Goal: Check status: Check status

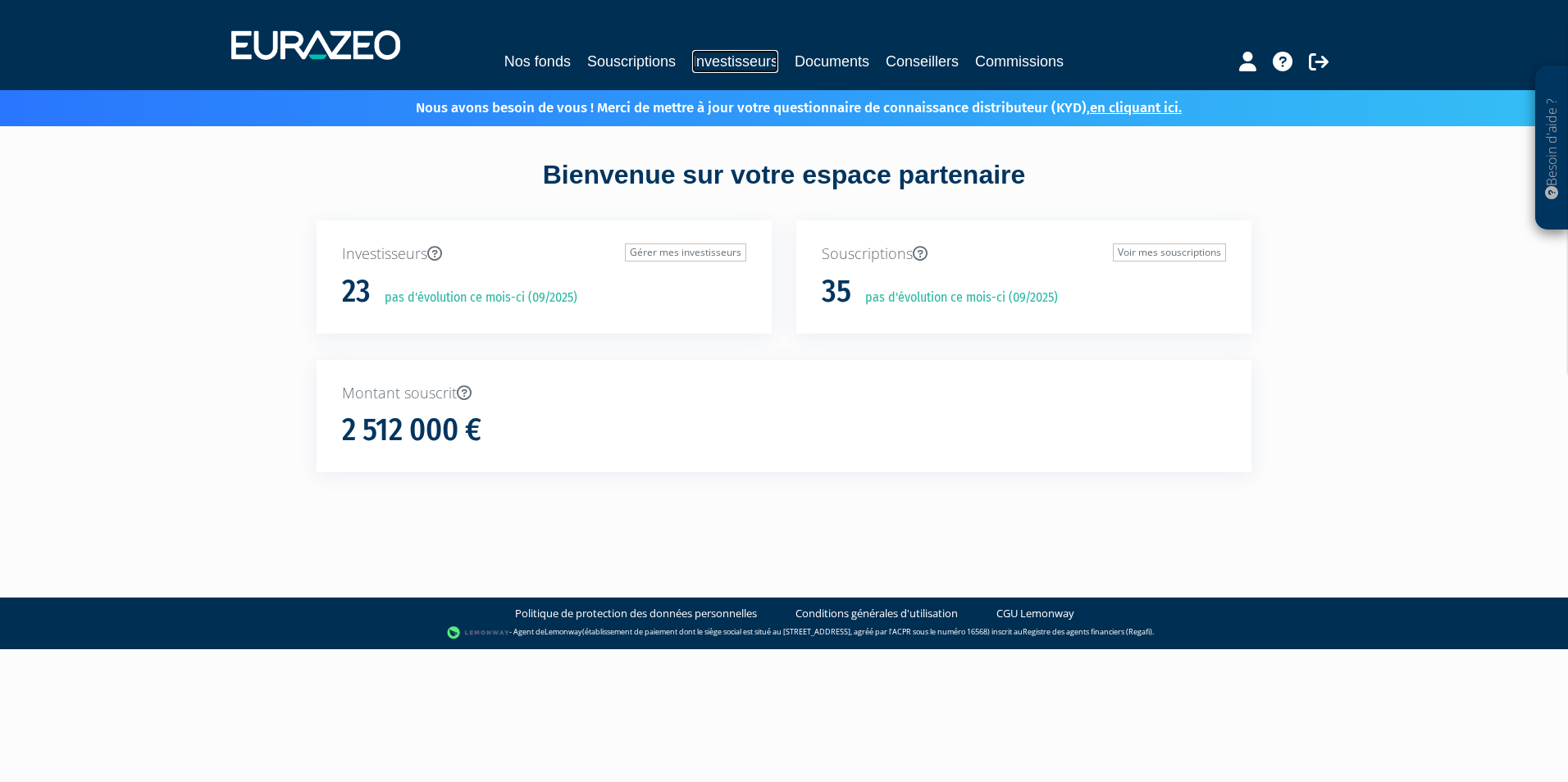
click at [713, 59] on link "Investisseurs" at bounding box center [734, 61] width 86 height 23
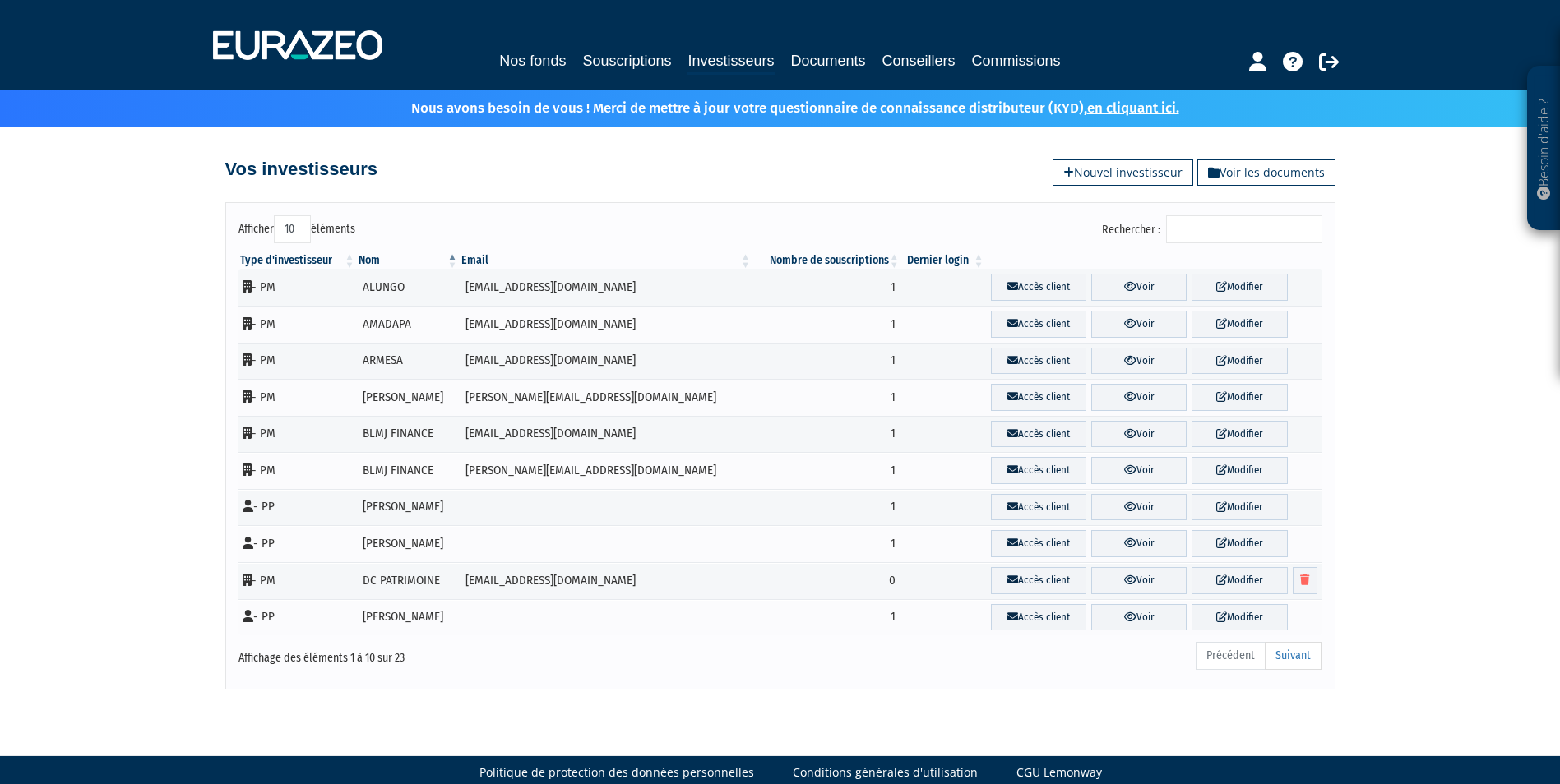
click at [1205, 227] on input "Rechercher :" at bounding box center [1244, 229] width 156 height 28
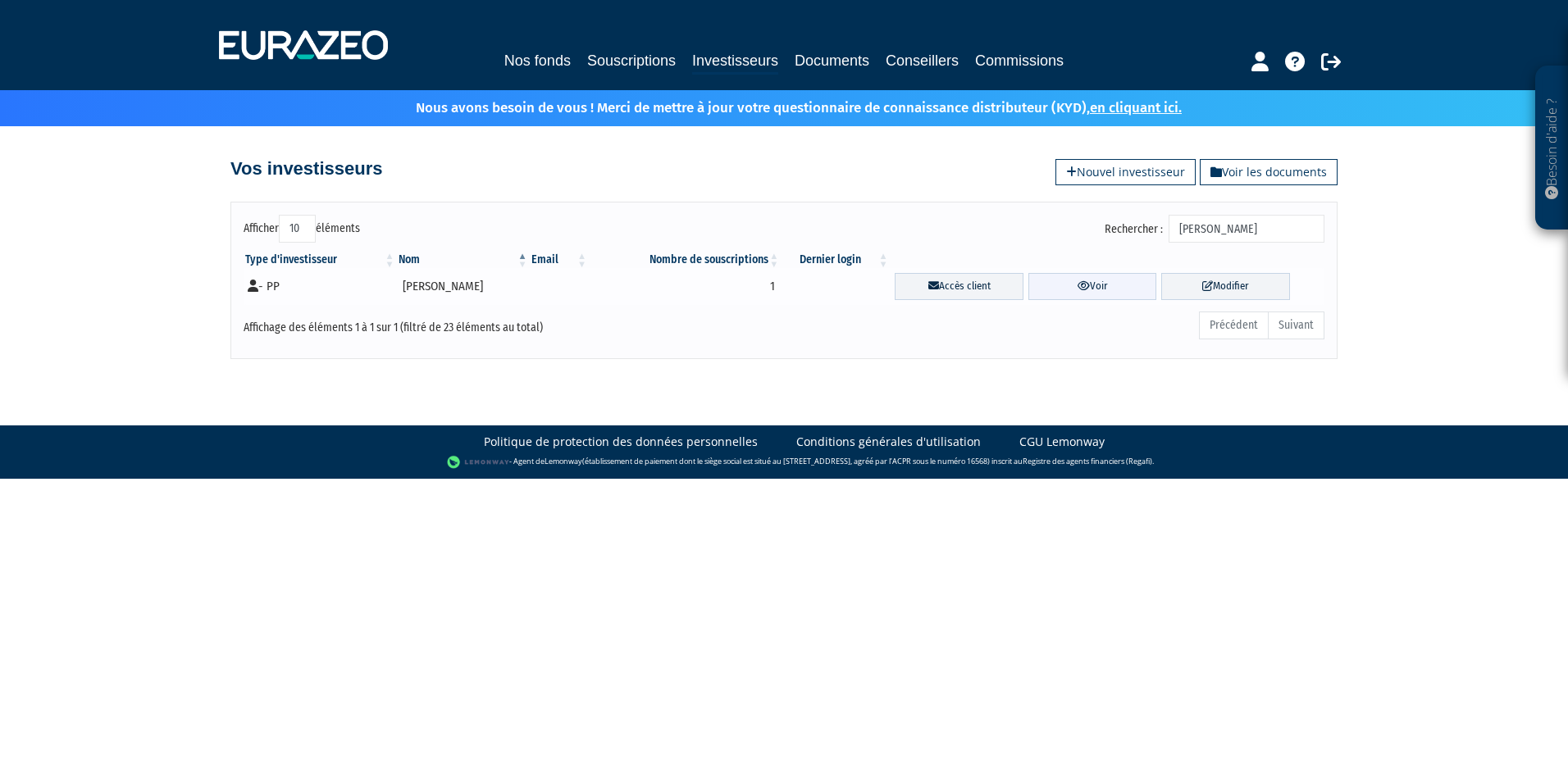
type input "[PERSON_NAME]"
click at [1090, 286] on link "Voir" at bounding box center [1092, 286] width 128 height 27
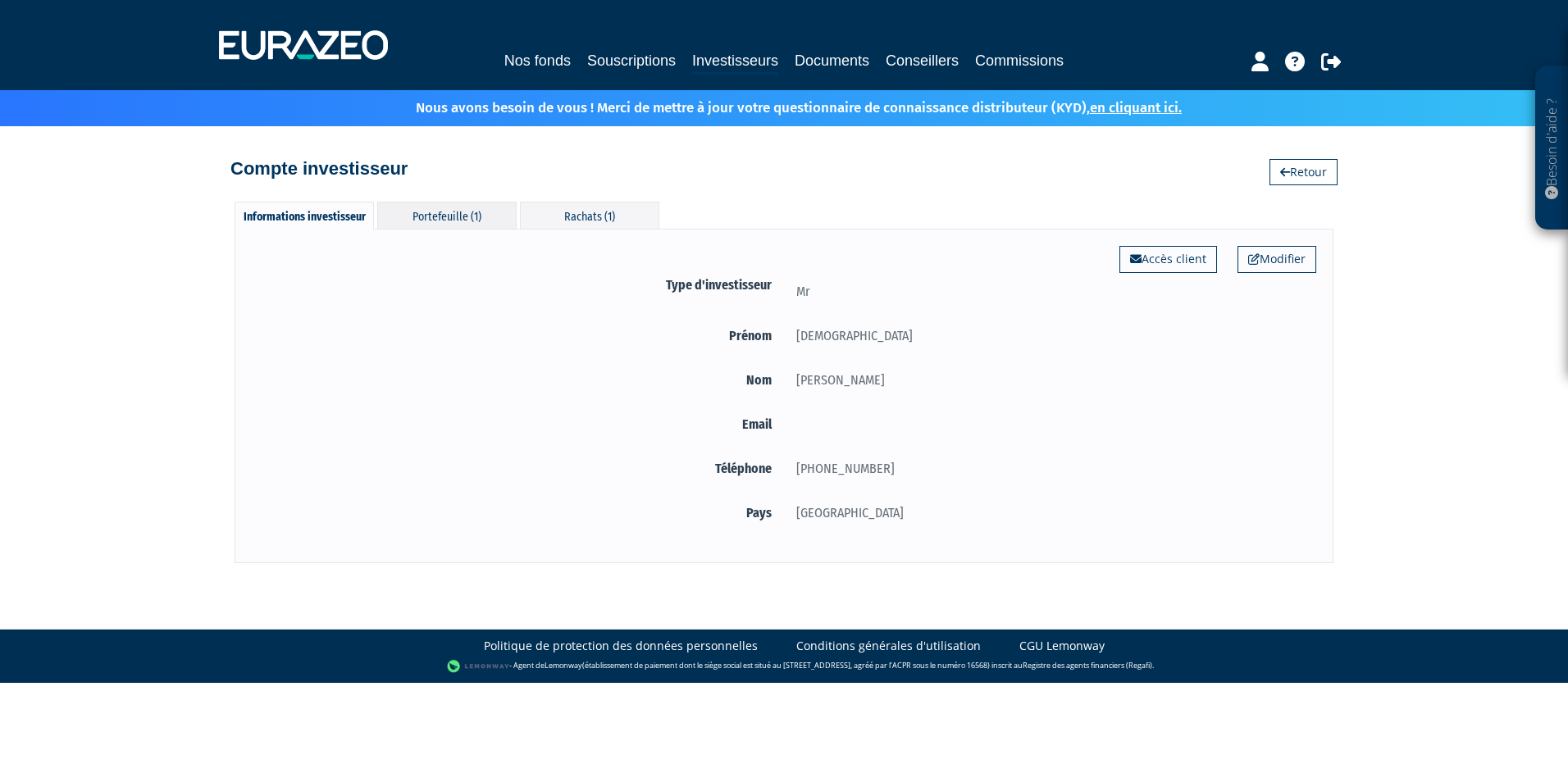
click at [461, 209] on div "Portefeuille (1)" at bounding box center [447, 215] width 139 height 27
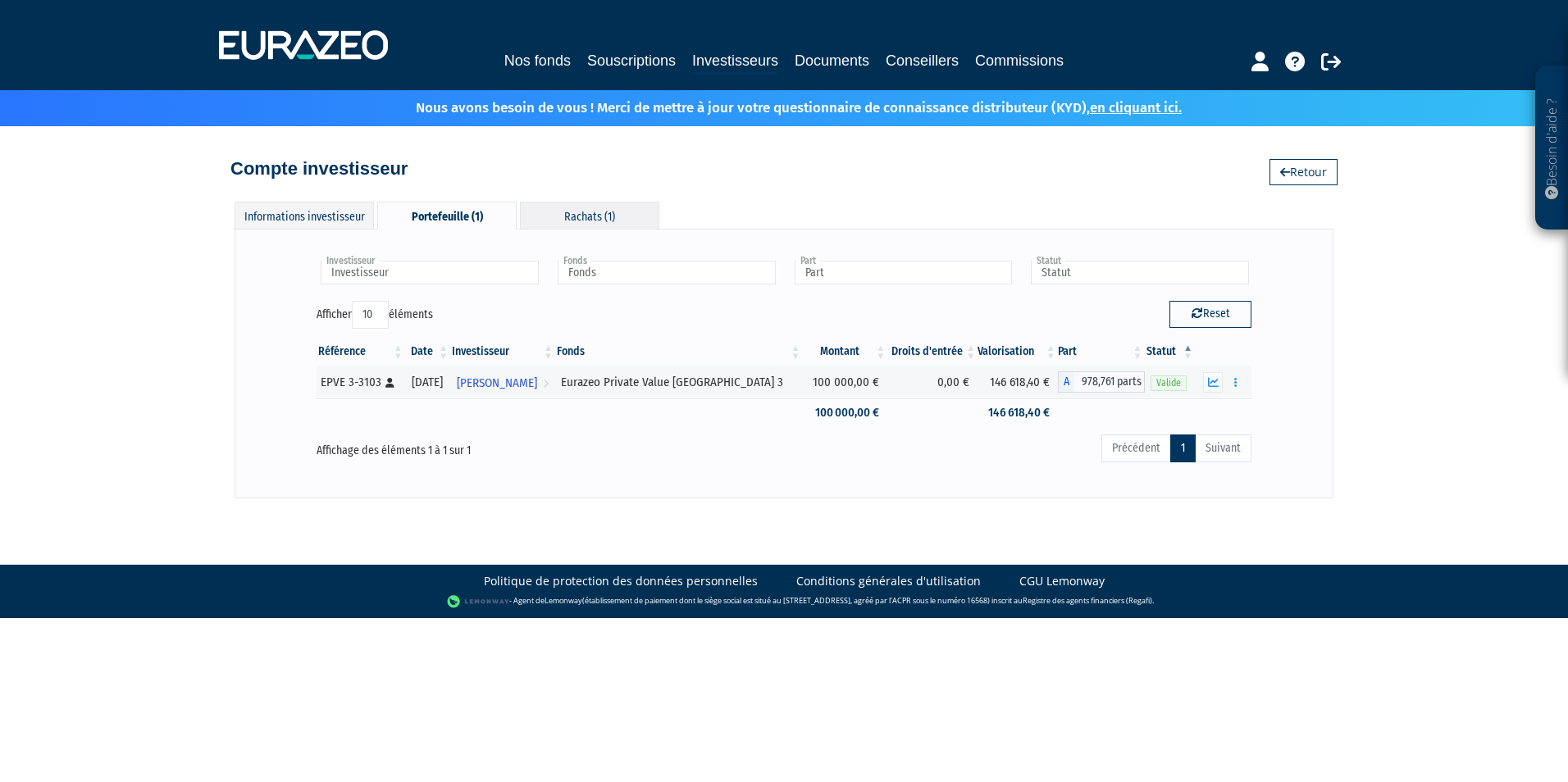
click at [609, 208] on div "Rachats (1)" at bounding box center [590, 215] width 139 height 27
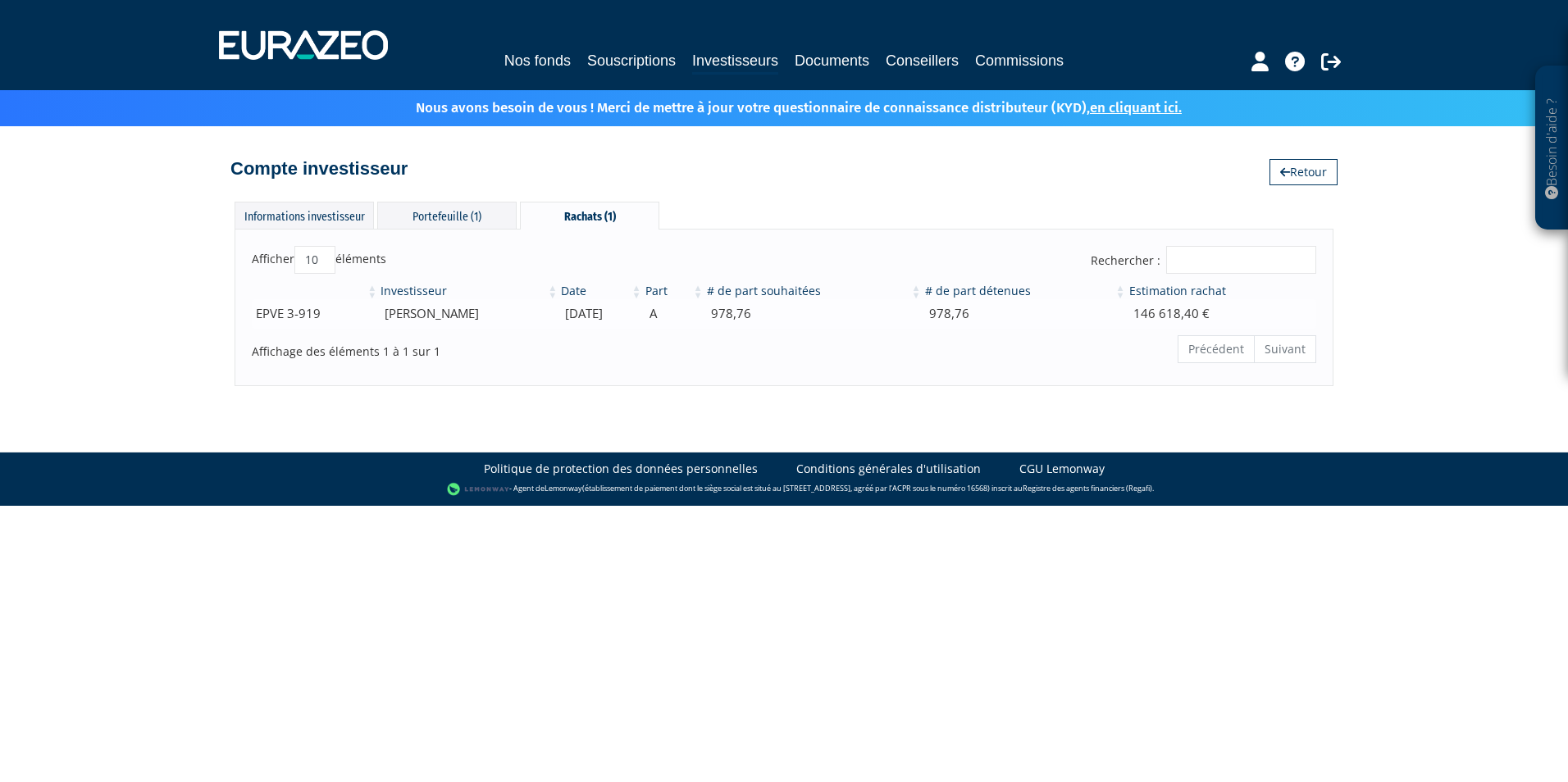
click at [1128, 314] on td "978,76" at bounding box center [1025, 314] width 204 height 29
click at [317, 315] on td "EPVE 3-919" at bounding box center [315, 314] width 127 height 29
click at [294, 312] on td "EPVE 3-919" at bounding box center [315, 314] width 127 height 29
click at [620, 318] on td "18/07/2025" at bounding box center [601, 314] width 83 height 29
click at [796, 319] on td "978,76" at bounding box center [814, 314] width 218 height 29
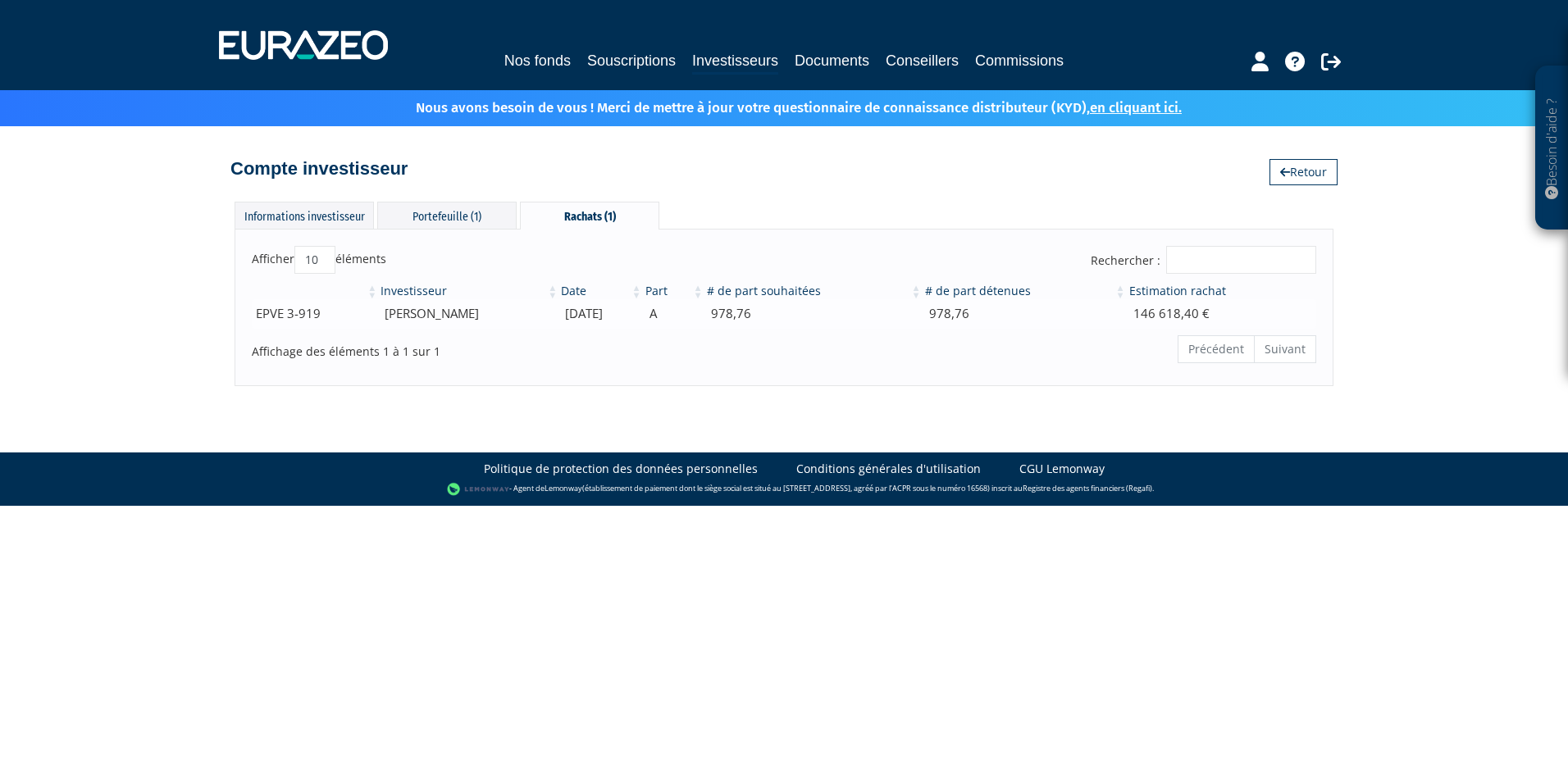
drag, startPoint x: 1079, startPoint y: 307, endPoint x: 1199, endPoint y: 307, distance: 120.0
click at [1128, 307] on td "978,76" at bounding box center [1025, 314] width 204 height 29
click at [1200, 307] on td "146 618,40 €" at bounding box center [1222, 314] width 189 height 29
click at [465, 214] on div "Portefeuille (1)" at bounding box center [447, 215] width 139 height 27
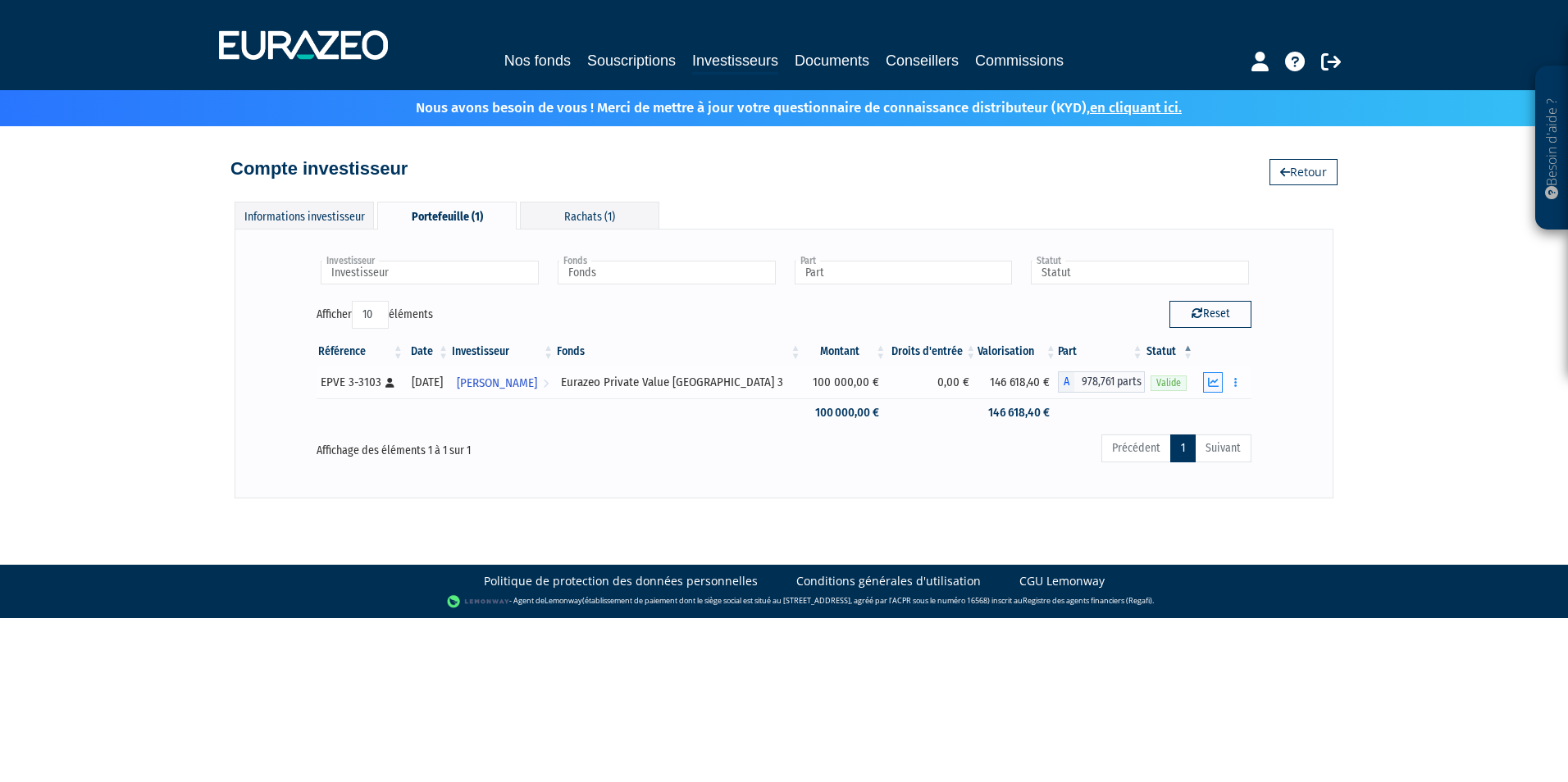
click at [1220, 380] on button "button" at bounding box center [1212, 382] width 20 height 20
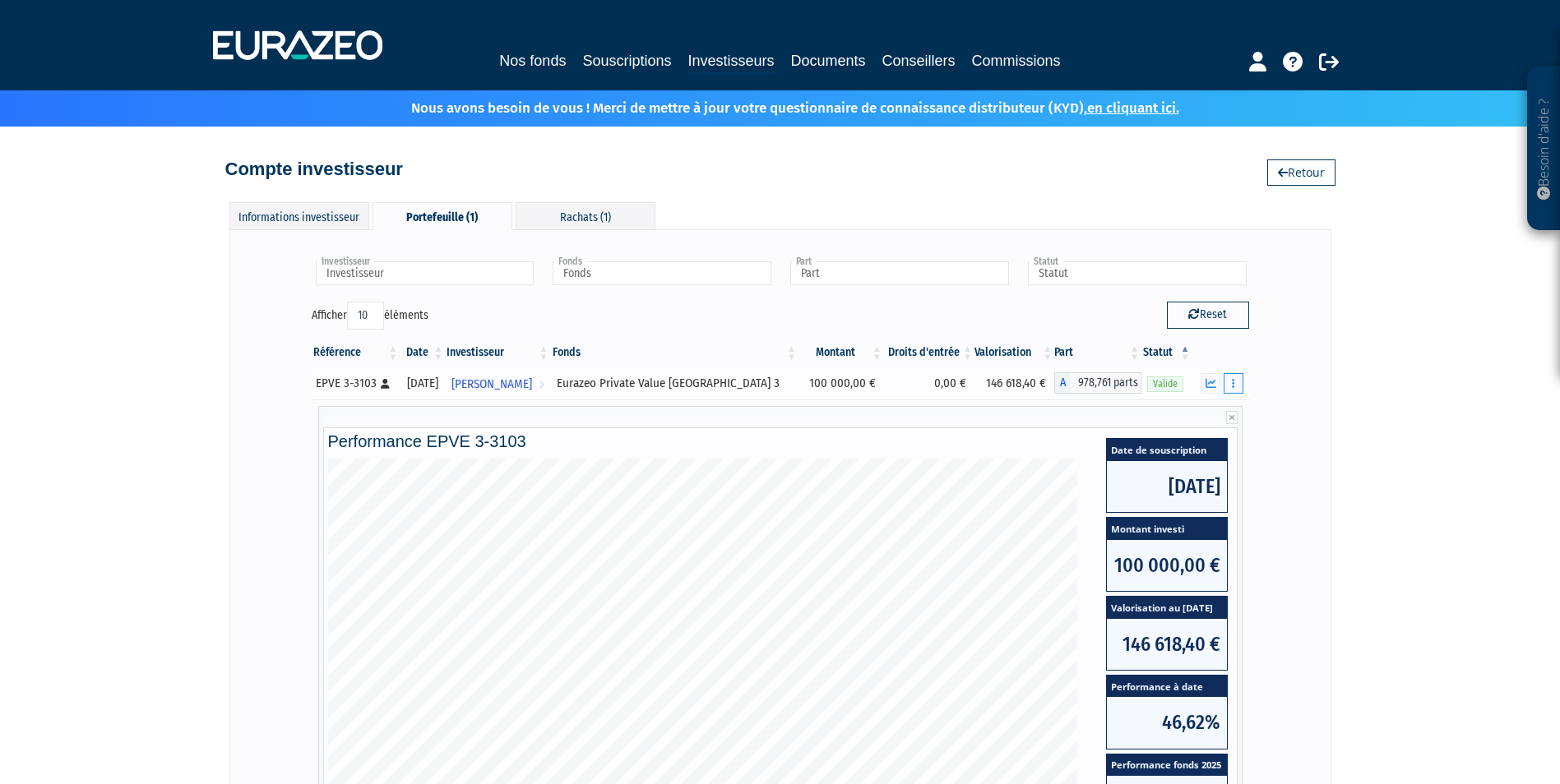
click at [1237, 381] on button "button" at bounding box center [1234, 383] width 20 height 20
click at [1172, 452] on link "Historique de rachat(s)" at bounding box center [1170, 445] width 136 height 27
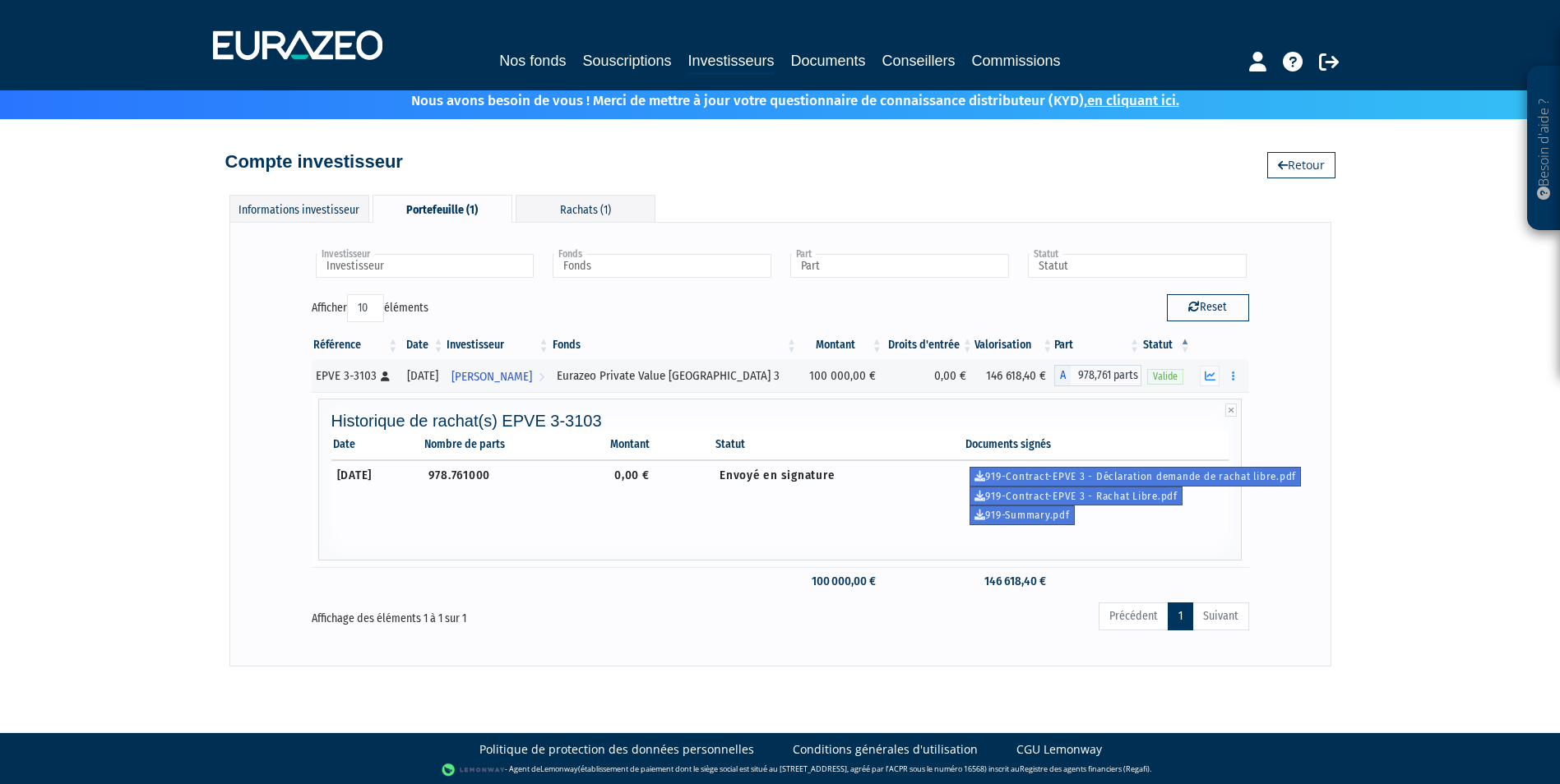
scroll to position [10, 0]
